Goal: Information Seeking & Learning: Learn about a topic

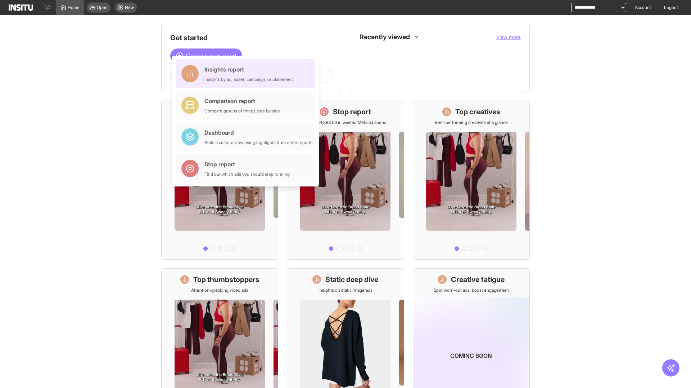
click at [247, 74] on div "Insights report Insights by ad, adset, campaign, or placement" at bounding box center [248, 73] width 88 height 17
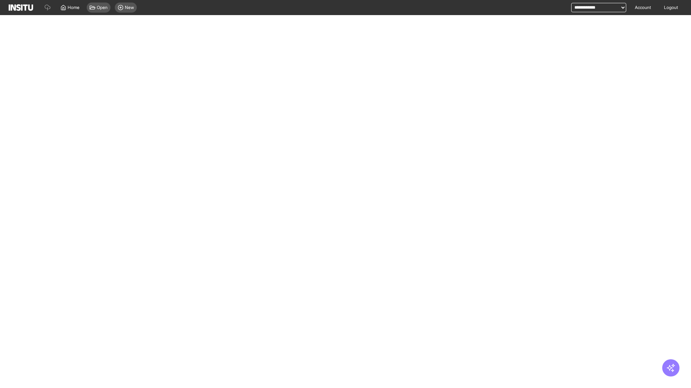
select select "**"
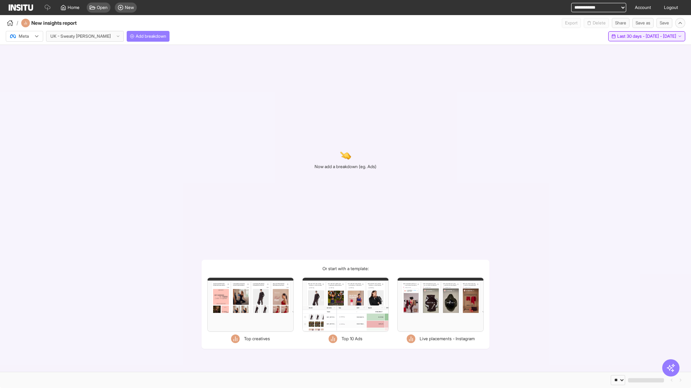
click at [630, 36] on span "Last 30 days - [DATE] - [DATE]" at bounding box center [646, 36] width 59 height 6
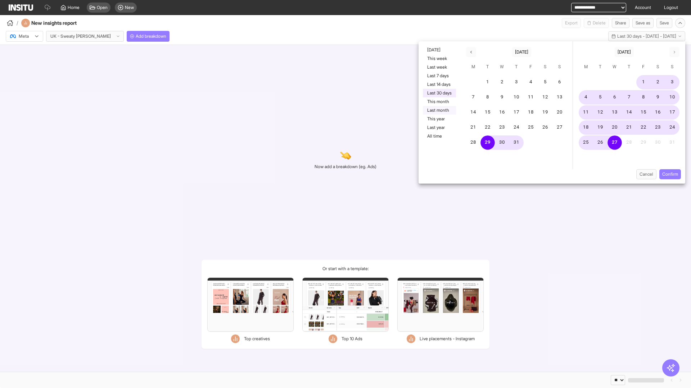
click at [438, 110] on button "Last month" at bounding box center [439, 110] width 33 height 9
